Goal: Information Seeking & Learning: Learn about a topic

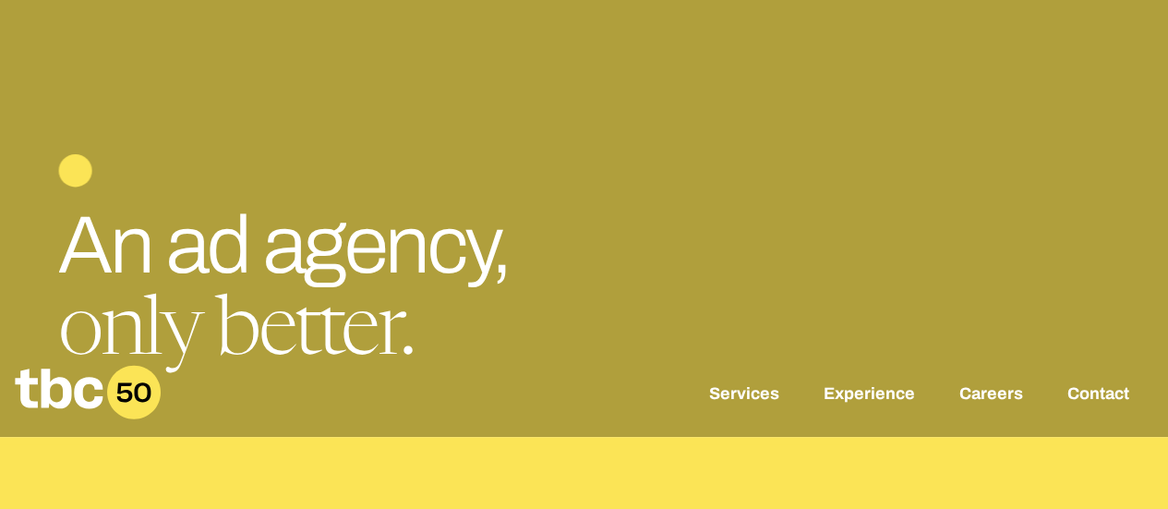
scroll to position [185, 0]
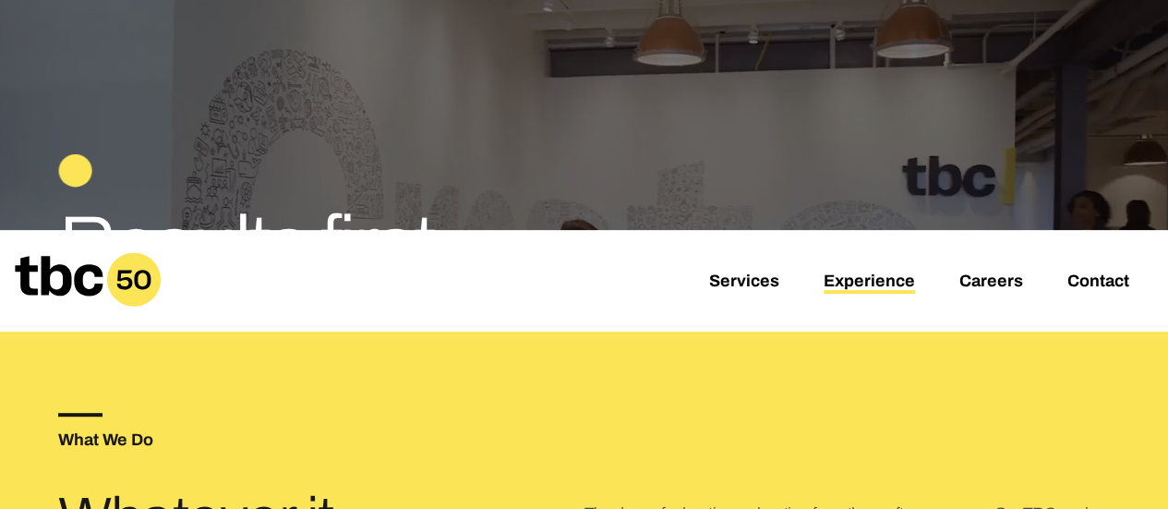
click at [874, 274] on link "Experience" at bounding box center [869, 283] width 91 height 22
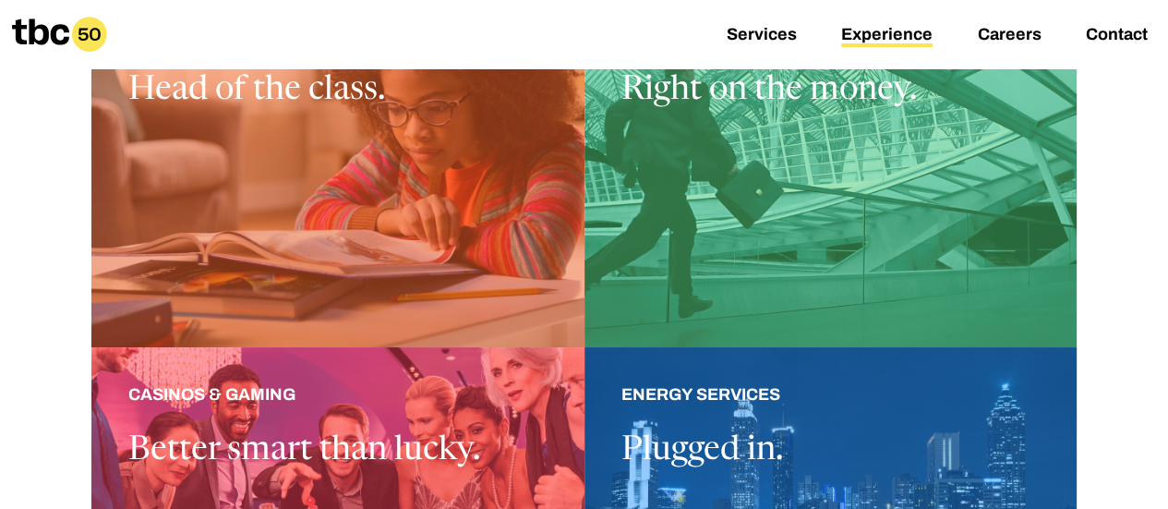
scroll to position [831, 0]
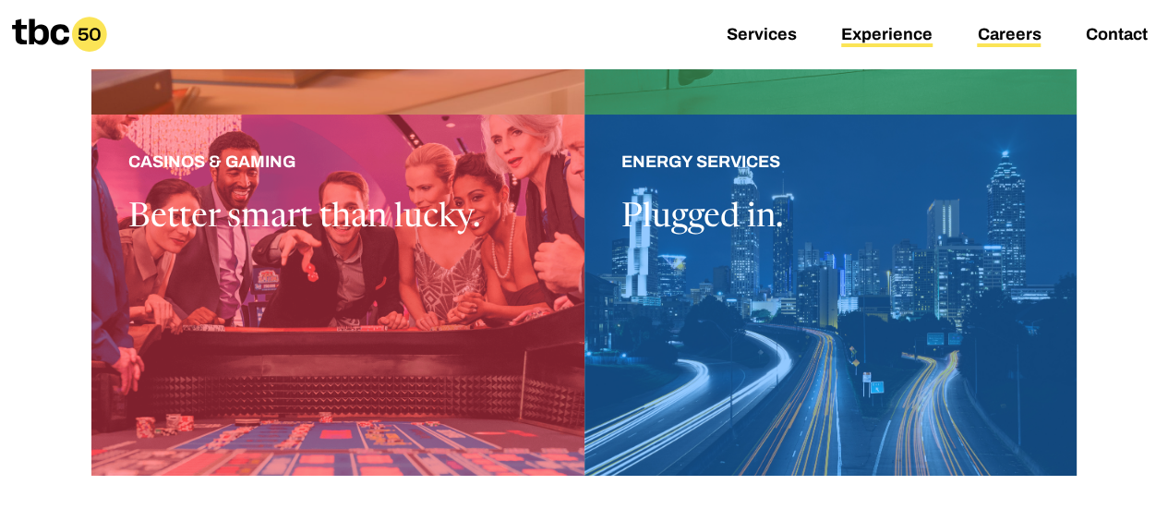
click at [1012, 37] on link "Careers" at bounding box center [1009, 36] width 64 height 22
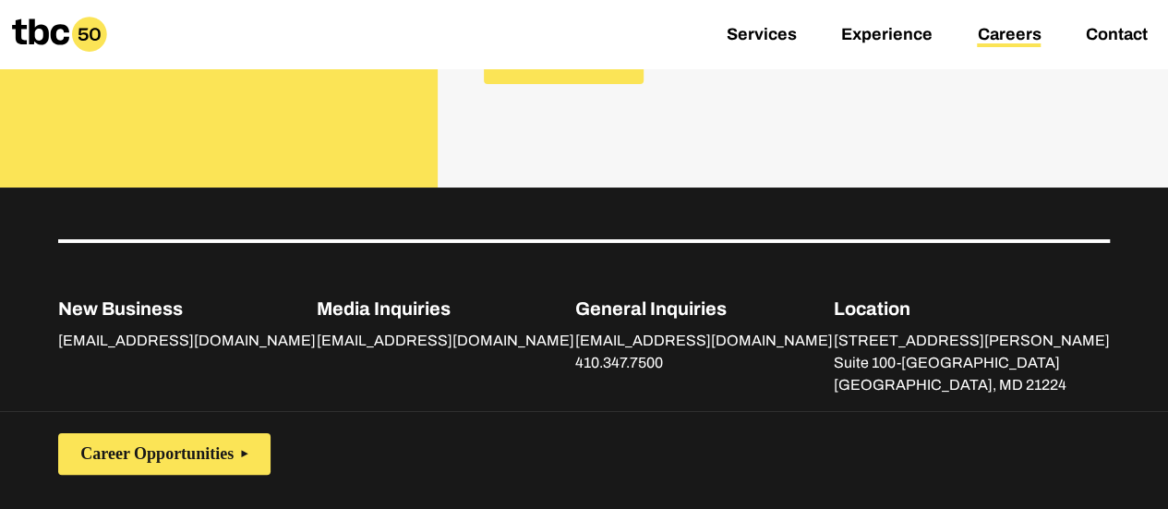
scroll to position [960, 0]
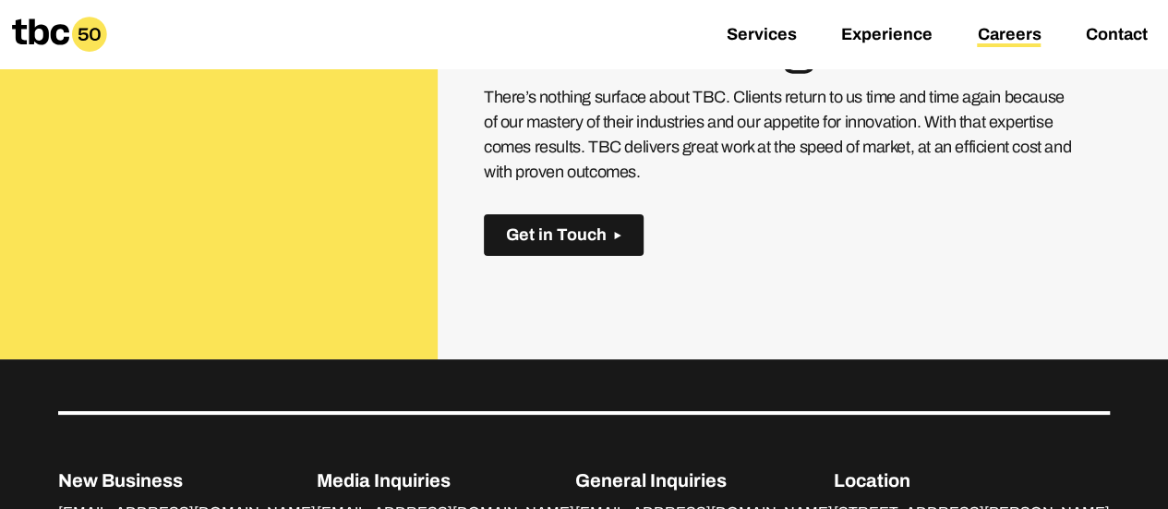
click at [563, 235] on span "Get in Touch" at bounding box center [556, 234] width 101 height 19
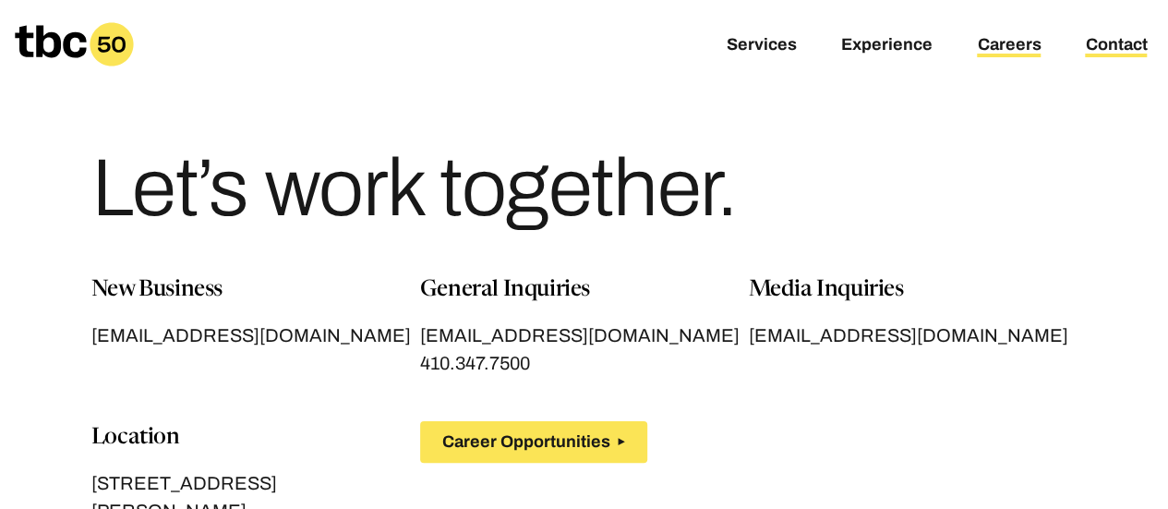
click at [1012, 54] on link "Careers" at bounding box center [1009, 46] width 64 height 22
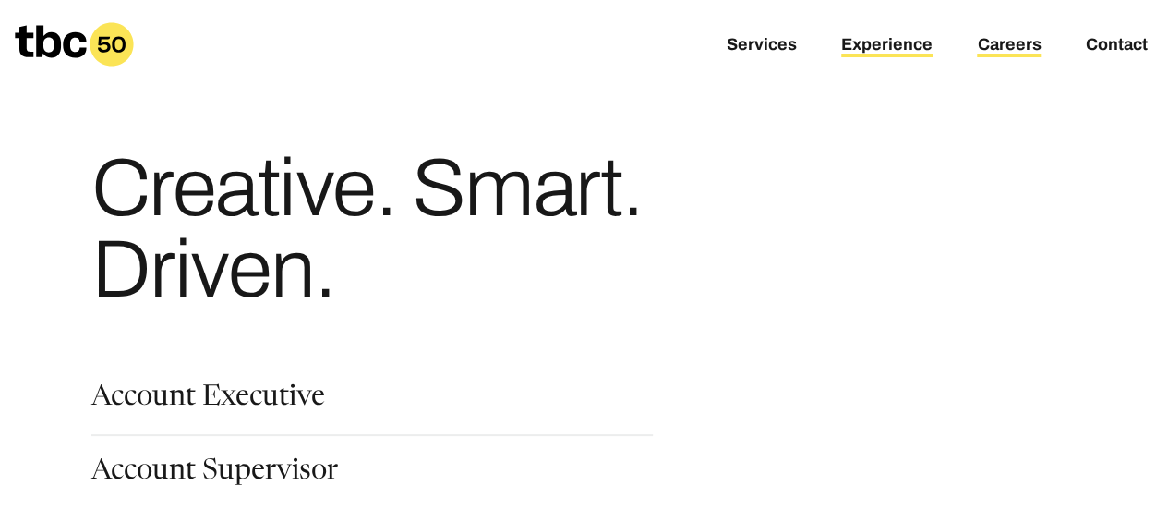
click at [911, 44] on link "Experience" at bounding box center [886, 46] width 91 height 22
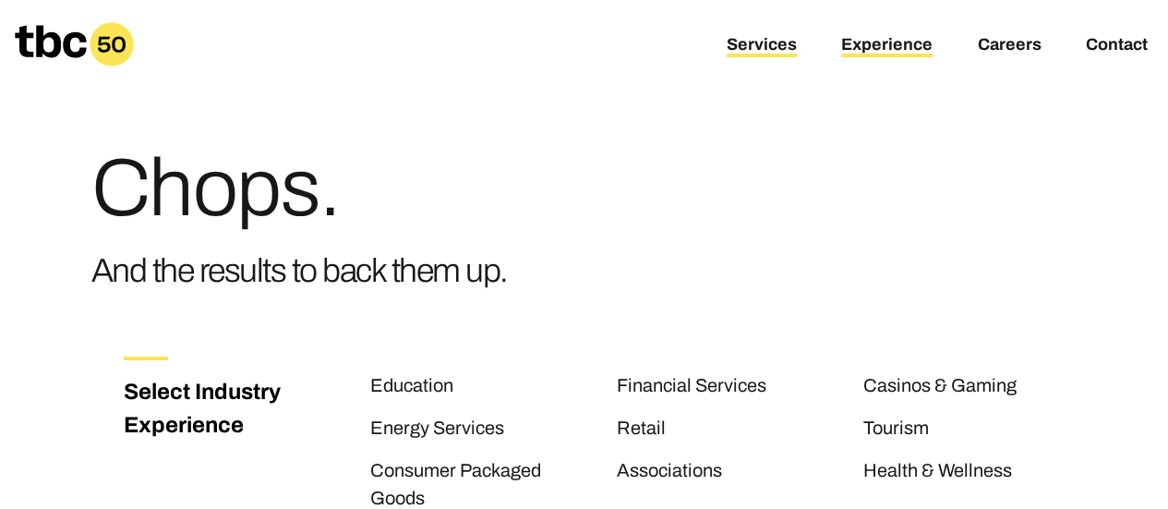
click at [759, 37] on link "Services" at bounding box center [762, 46] width 70 height 22
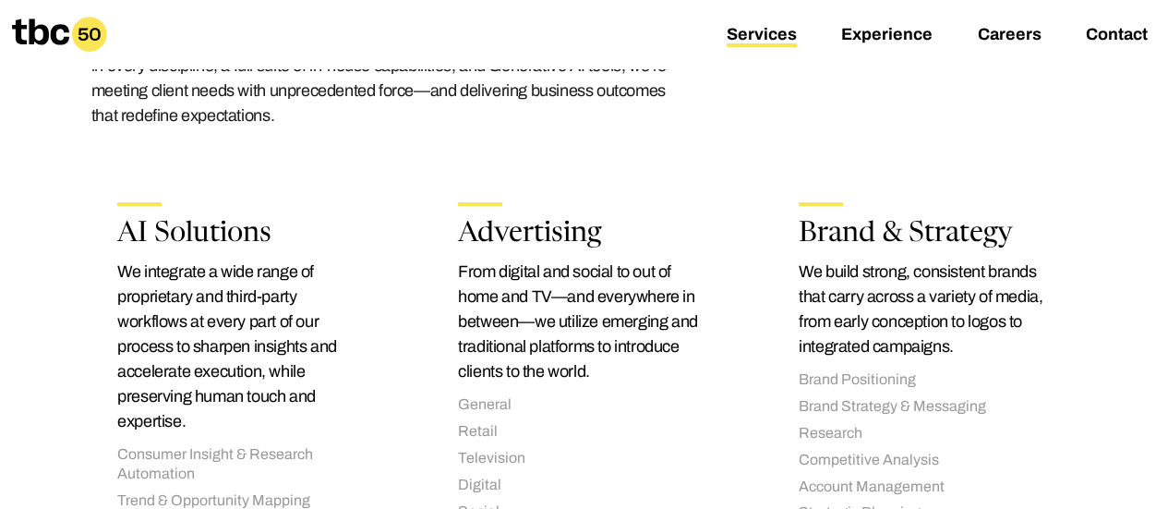
scroll to position [369, 0]
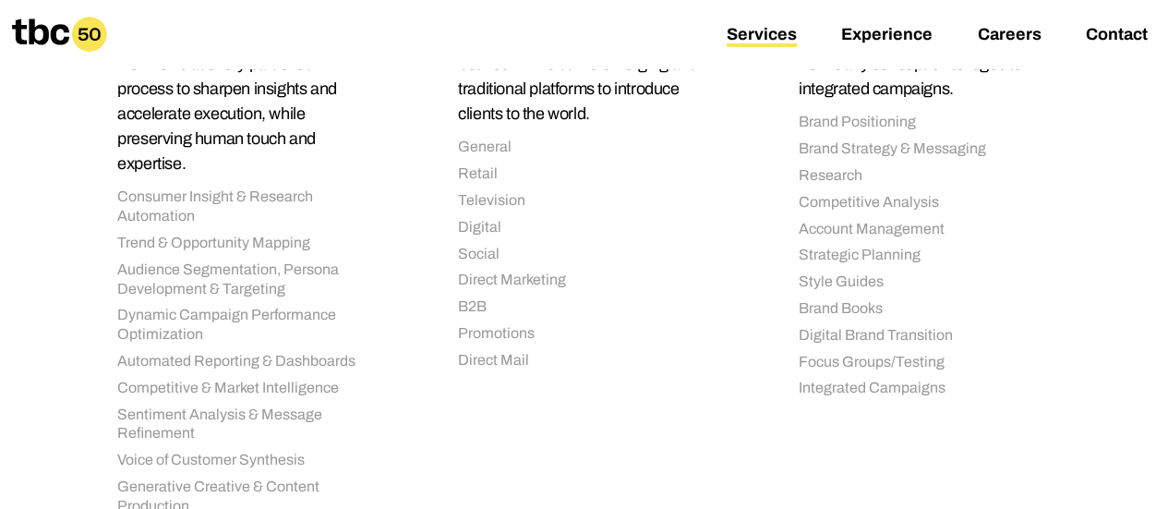
click at [622, 284] on li "Direct Marketing" at bounding box center [584, 280] width 252 height 19
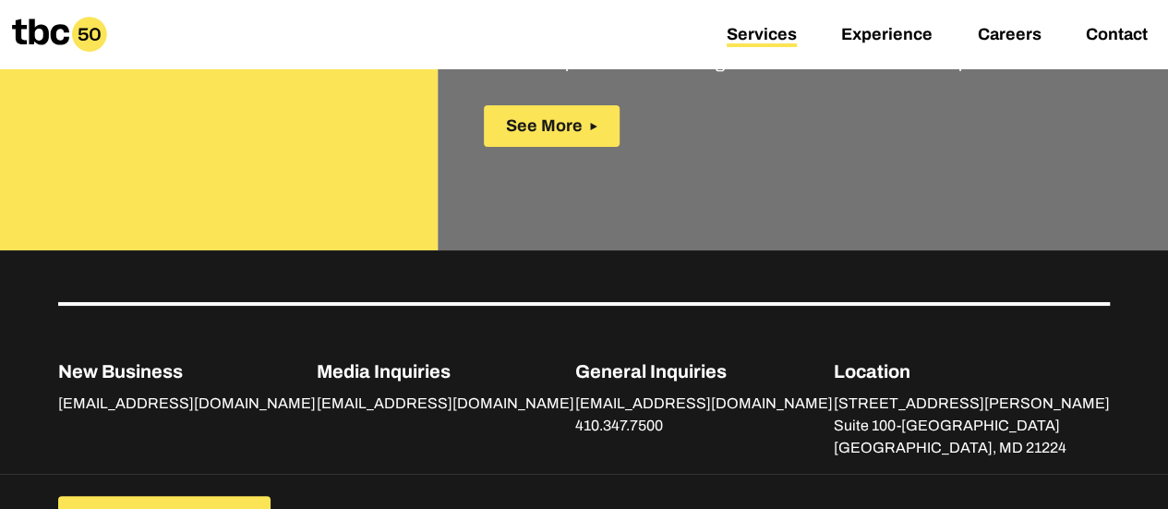
scroll to position [2982, 0]
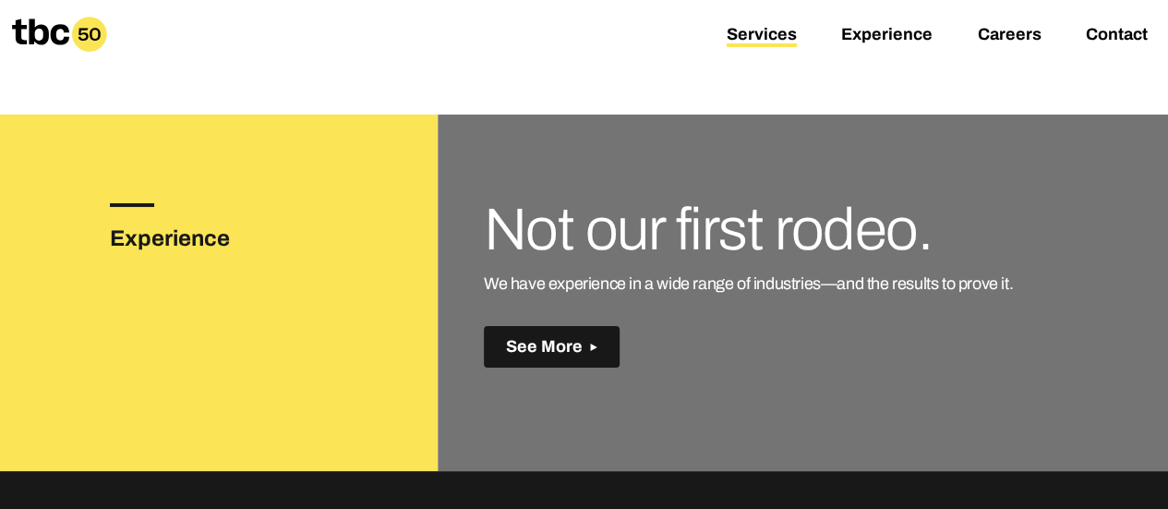
click at [575, 337] on span "See More" at bounding box center [544, 346] width 77 height 19
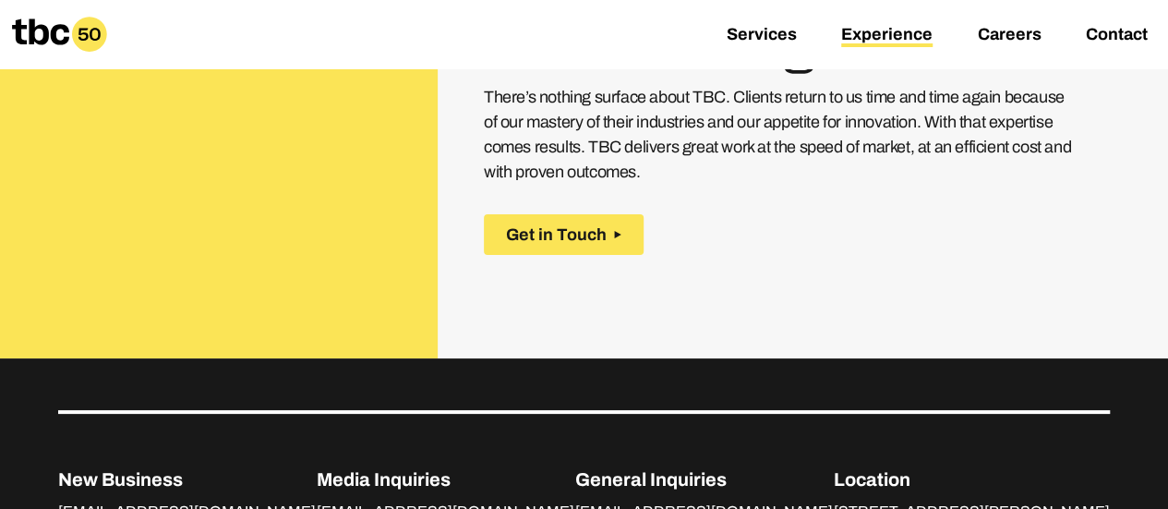
scroll to position [2526, 0]
